Goal: Find contact information: Find contact information

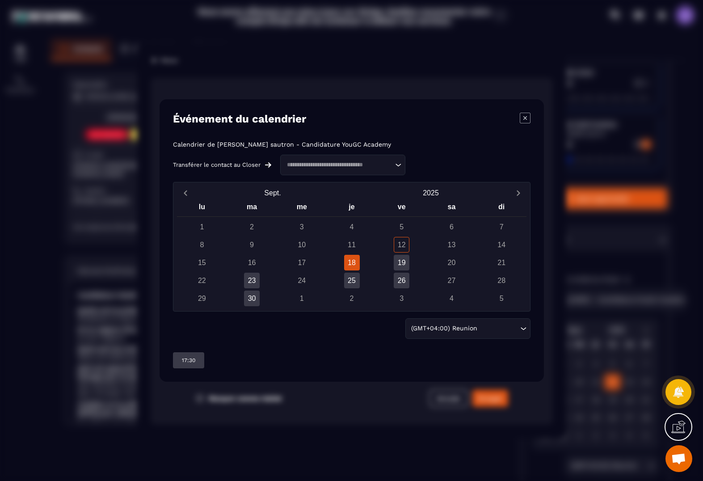
scroll to position [0, 0]
click at [55, 219] on div "Modal window" at bounding box center [351, 240] width 703 height 481
click at [128, 182] on div "Modal window" at bounding box center [351, 240] width 703 height 481
click at [466, 398] on div "Modal window" at bounding box center [351, 240] width 703 height 481
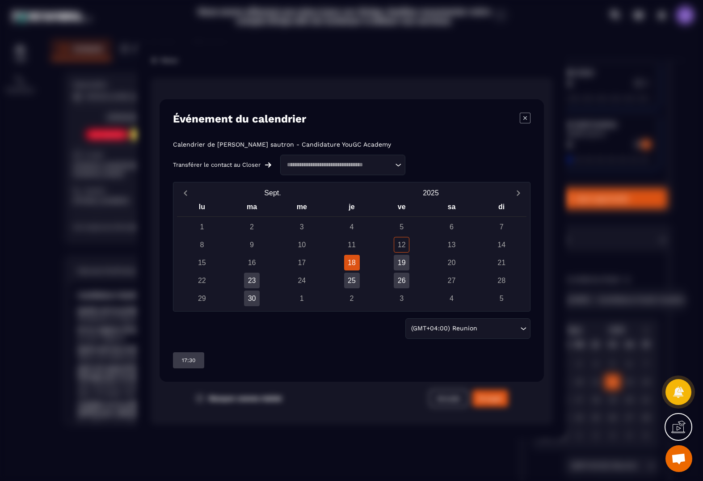
click at [459, 403] on div "Modal window" at bounding box center [351, 240] width 703 height 481
click at [528, 116] on icon "Modal window" at bounding box center [525, 118] width 11 height 11
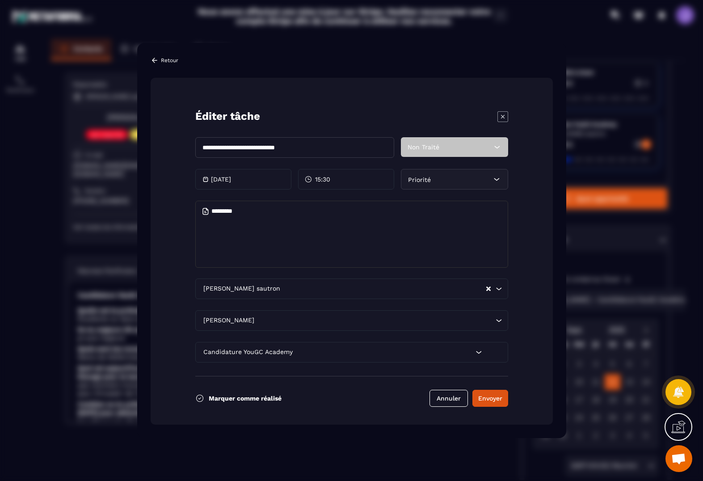
click at [504, 116] on icon "Modal window" at bounding box center [502, 116] width 11 height 11
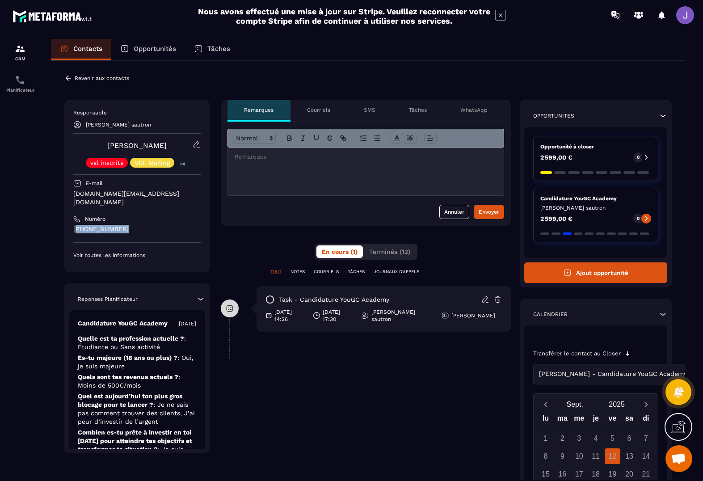
drag, startPoint x: 125, startPoint y: 219, endPoint x: 78, endPoint y: 222, distance: 47.0
click at [78, 225] on p "[PHONE_NUMBER]" at bounding box center [136, 229] width 127 height 8
copy p "33 74943 2388"
click at [122, 146] on link "[PERSON_NAME]" at bounding box center [136, 145] width 59 height 8
drag, startPoint x: 122, startPoint y: 146, endPoint x: 96, endPoint y: 147, distance: 25.5
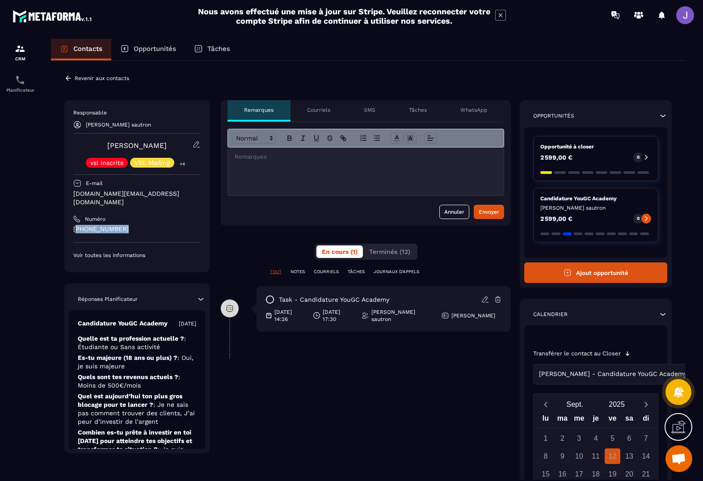
click at [107, 147] on link "[PERSON_NAME]" at bounding box center [136, 145] width 59 height 8
click at [80, 147] on div "[PERSON_NAME] vsl inscrits VSL Mailing +4" at bounding box center [136, 153] width 127 height 27
drag, startPoint x: 182, startPoint y: 149, endPoint x: 138, endPoint y: 146, distance: 44.3
click at [115, 149] on div "[PERSON_NAME] vsl inscrits VSL Mailing +4" at bounding box center [136, 153] width 127 height 27
drag, startPoint x: 189, startPoint y: 147, endPoint x: 181, endPoint y: 148, distance: 7.2
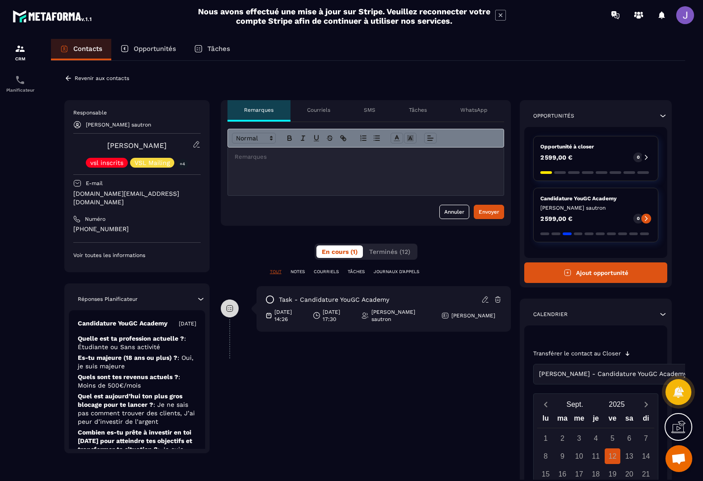
click at [189, 147] on div "[PERSON_NAME] vsl inscrits VSL Mailing +4" at bounding box center [136, 153] width 127 height 27
drag, startPoint x: 124, startPoint y: 144, endPoint x: 105, endPoint y: 144, distance: 18.3
drag, startPoint x: 186, startPoint y: 148, endPoint x: 132, endPoint y: 126, distance: 58.7
click at [91, 143] on div "[PERSON_NAME] vsl inscrits VSL Mailing +4" at bounding box center [136, 153] width 127 height 27
copy link "[PERSON_NAME]"
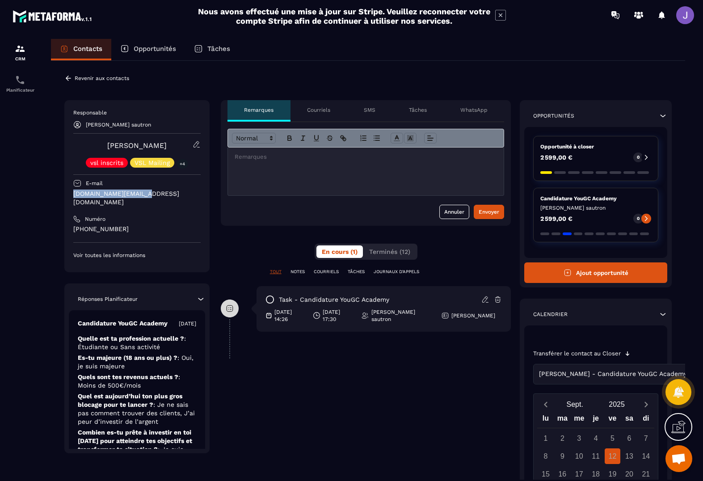
drag, startPoint x: 152, startPoint y: 193, endPoint x: 67, endPoint y: 192, distance: 85.4
click at [67, 192] on div "Responsable [PERSON_NAME] vsl inscrits VSL Mailing +4 E-mail [DOMAIN_NAME][EMAI…" at bounding box center [136, 186] width 145 height 172
copy p "[DOMAIN_NAME][EMAIL_ADDRESS][DOMAIN_NAME]"
